Goal: Task Accomplishment & Management: Complete application form

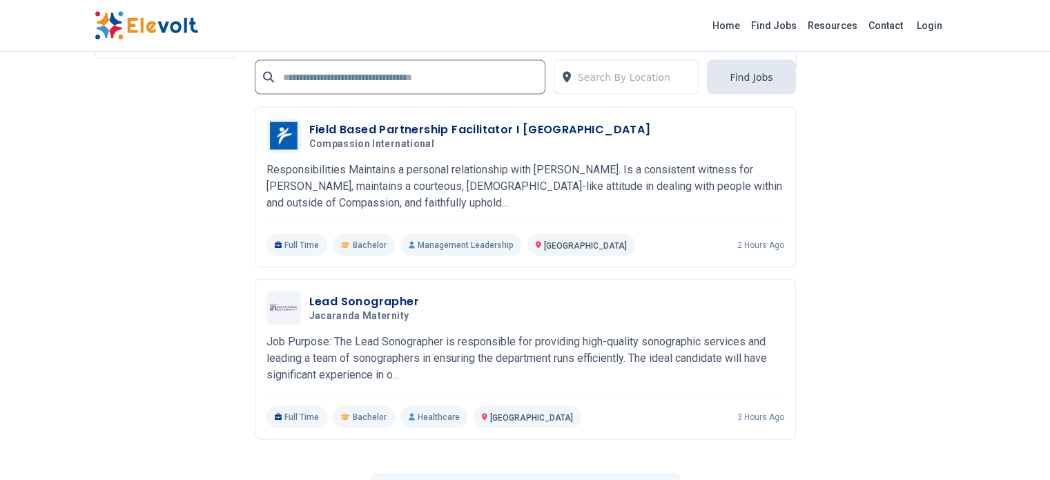
scroll to position [2692, 0]
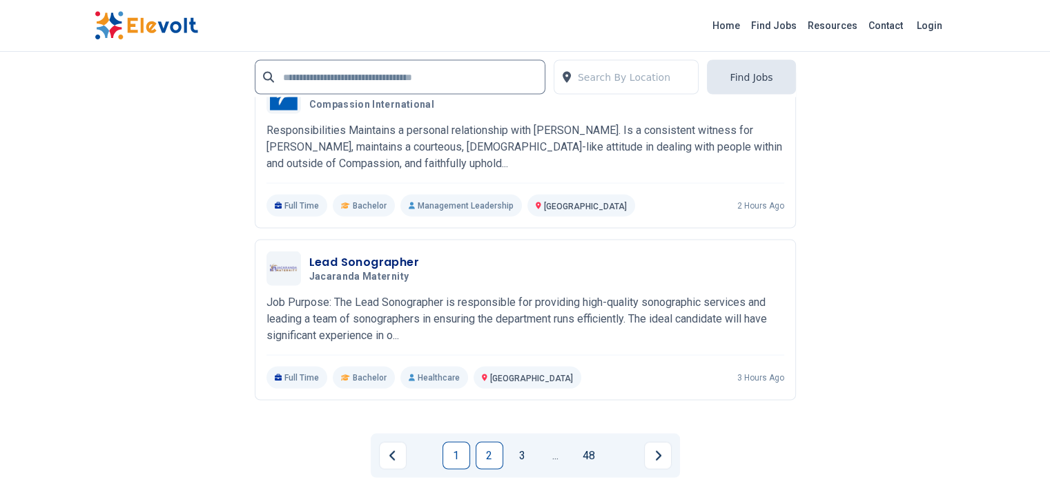
click at [490, 442] on link "2" at bounding box center [490, 456] width 28 height 28
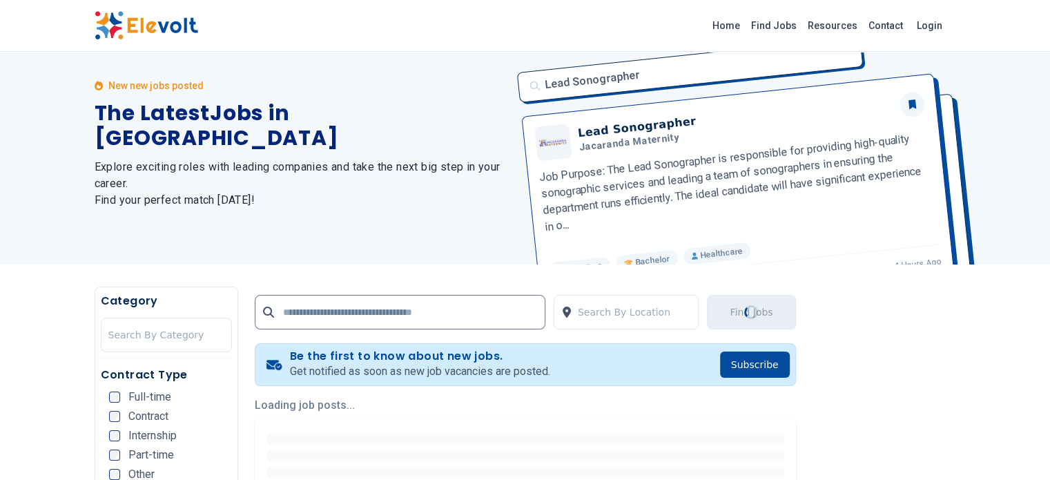
scroll to position [0, 0]
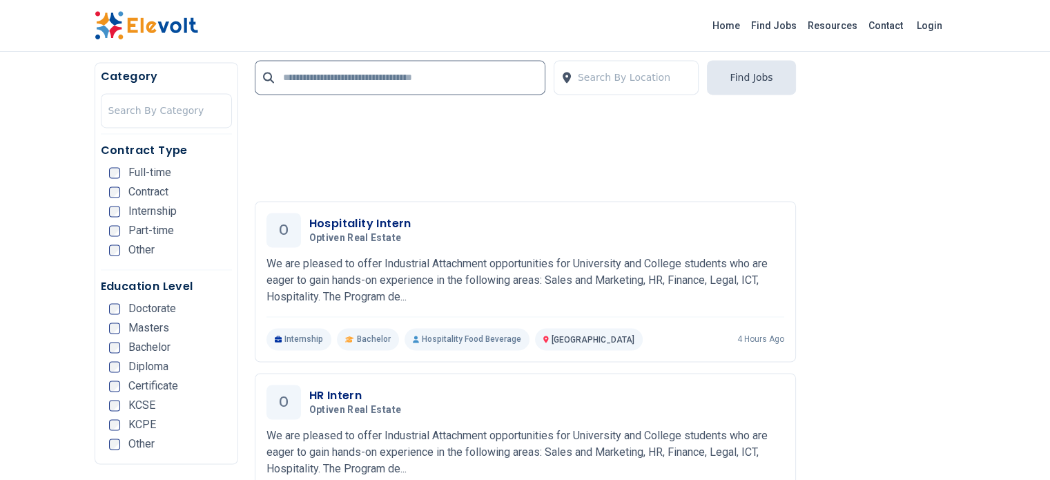
scroll to position [2347, 0]
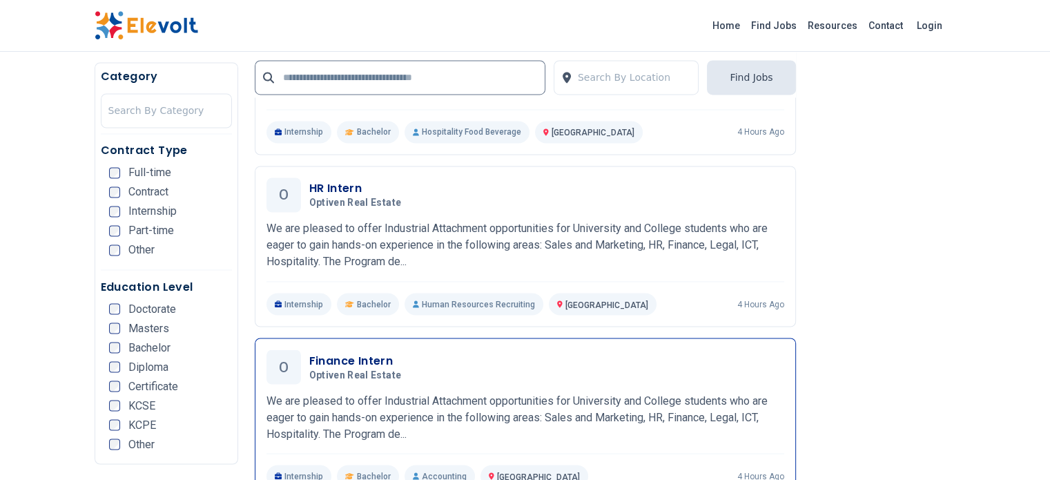
click at [309, 352] on h3 "Finance Intern" at bounding box center [358, 360] width 98 height 17
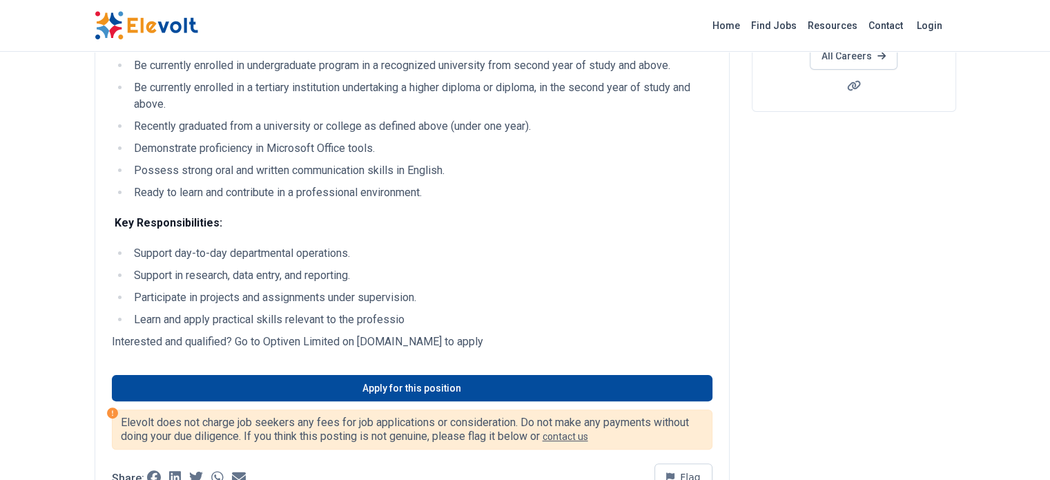
scroll to position [207, 0]
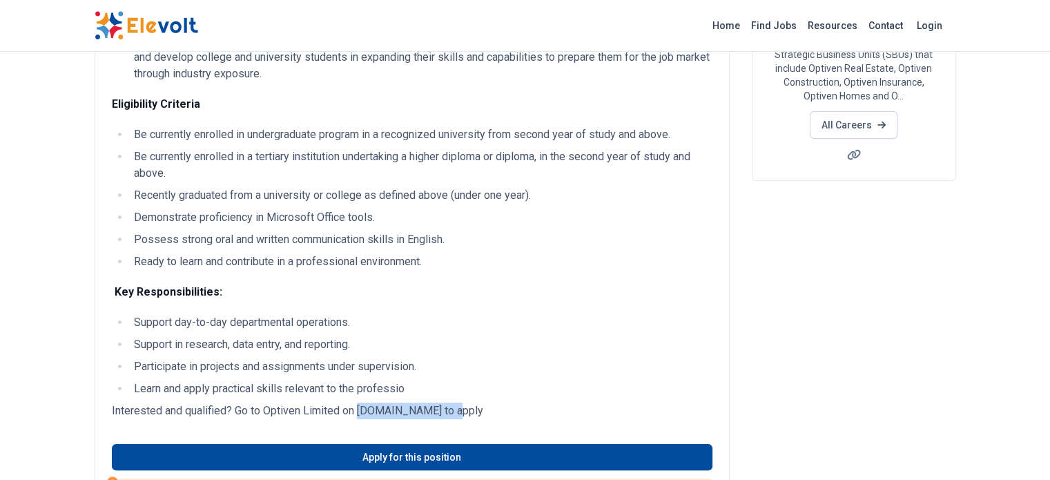
drag, startPoint x: 371, startPoint y: 375, endPoint x: 276, endPoint y: 375, distance: 94.6
click at [276, 402] on p "Interested and qualified? Go to Optiven Limited on www.optiven.co.ke to apply" at bounding box center [412, 410] width 600 height 17
copy p "www.optiven.co.ke"
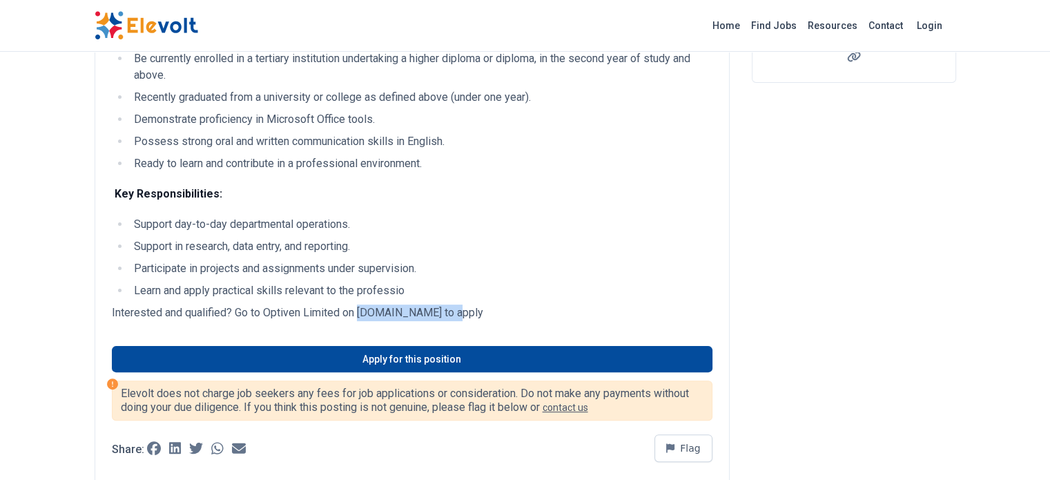
scroll to position [335, 0]
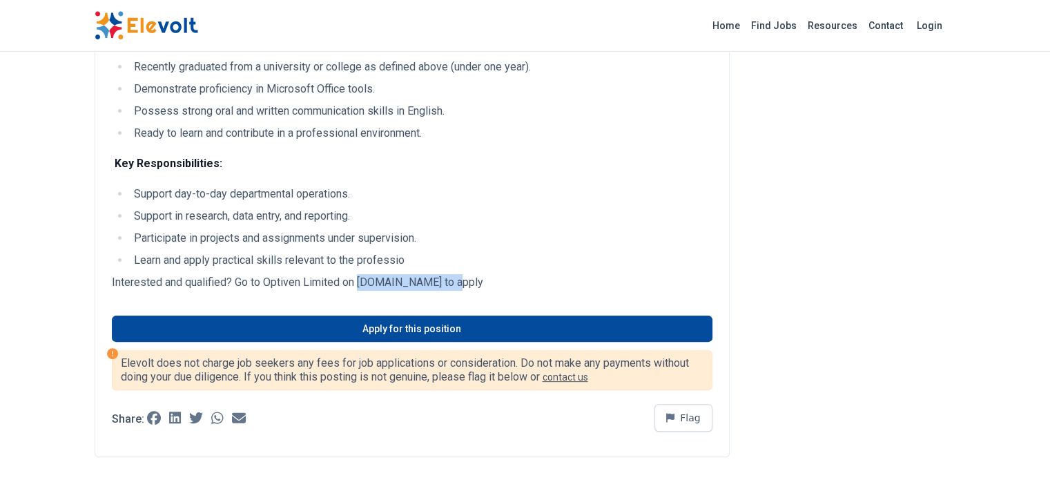
copy p "www.optiven.co.ke"
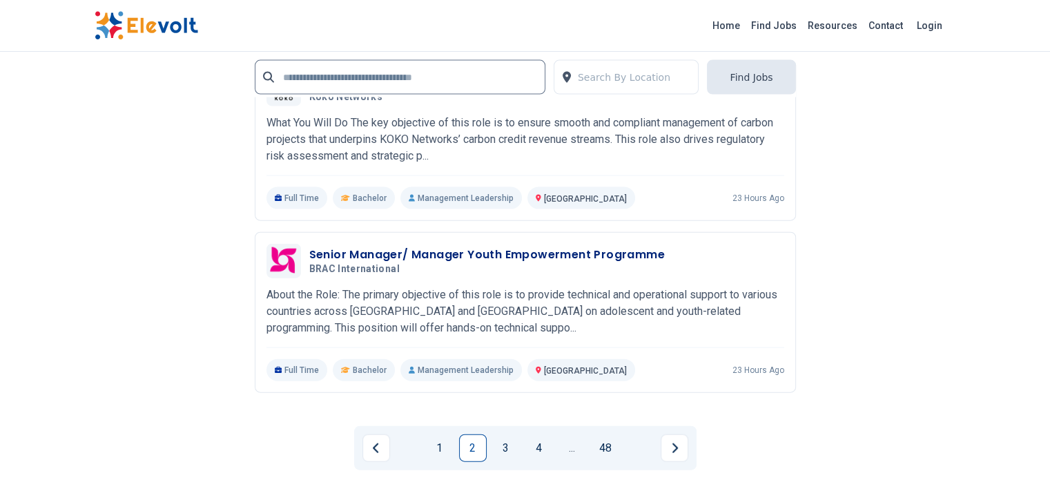
scroll to position [3071, 0]
click at [507, 433] on link "3" at bounding box center [506, 447] width 28 height 28
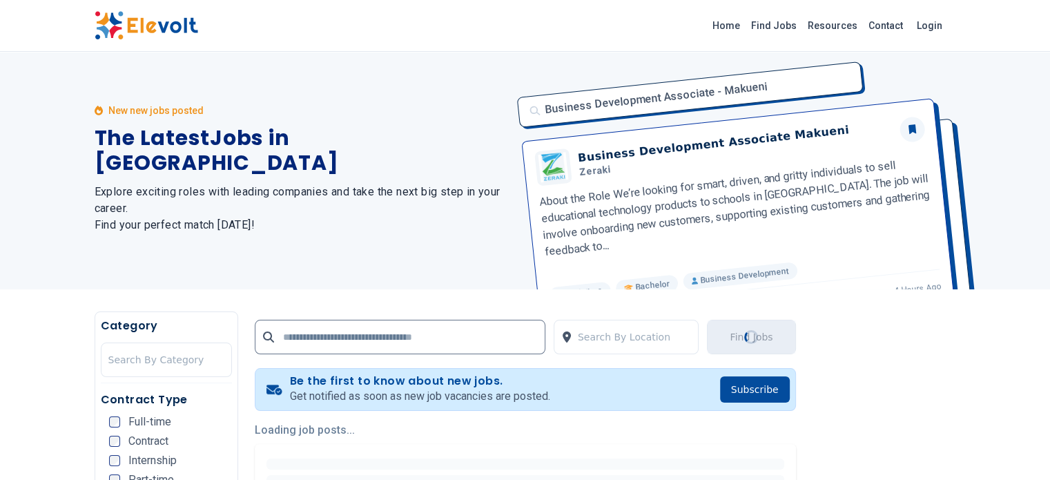
scroll to position [0, 0]
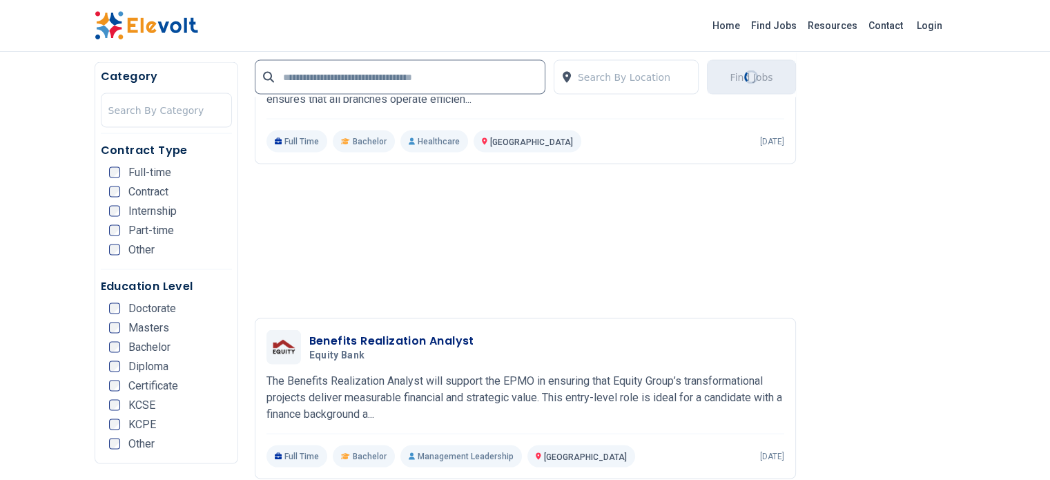
scroll to position [2942, 0]
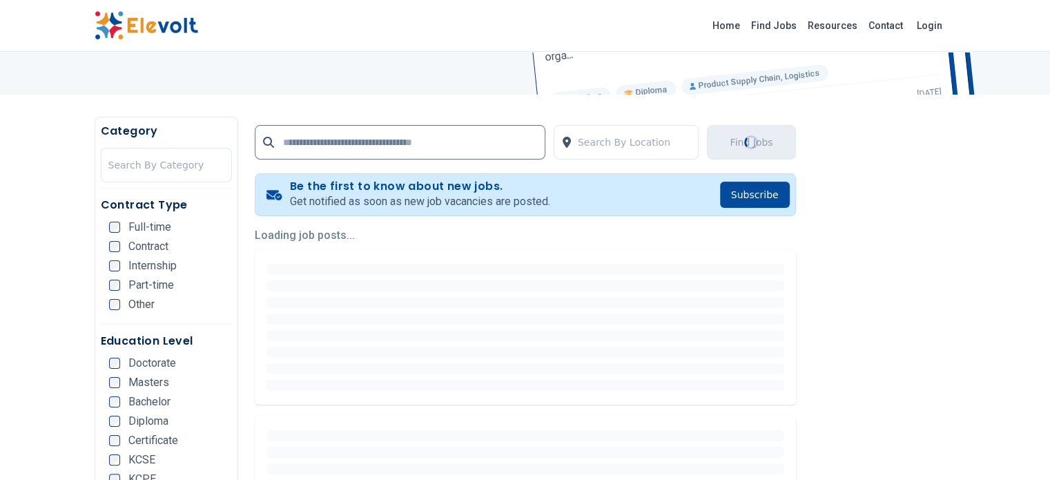
scroll to position [276, 0]
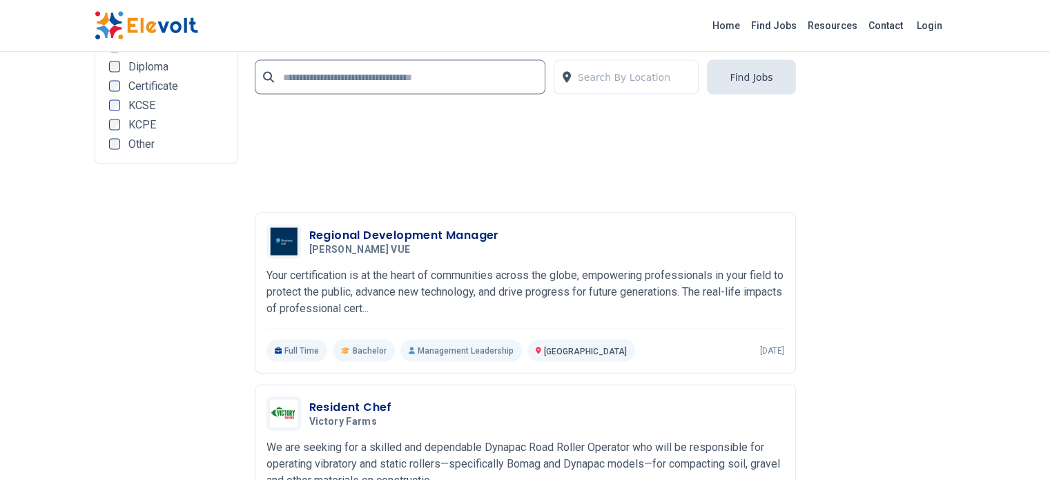
scroll to position [3106, 0]
